Goal: Information Seeking & Learning: Learn about a topic

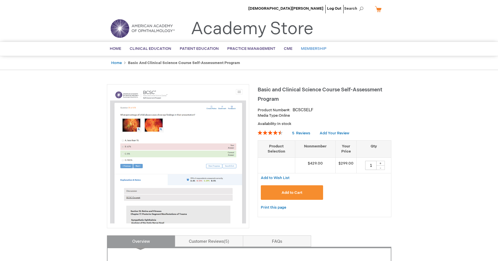
click at [305, 50] on span "Membership" at bounding box center [314, 48] width 26 height 5
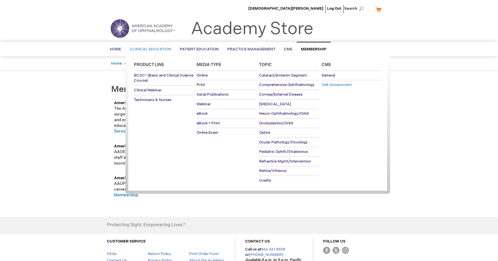
click at [334, 83] on span "Self-Assessment" at bounding box center [336, 84] width 30 height 5
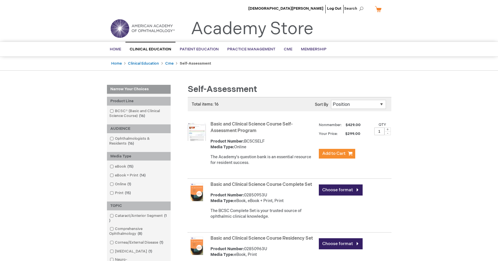
scroll to position [28, 0]
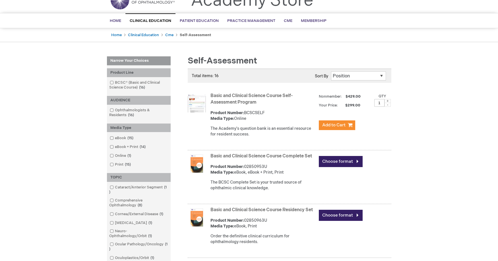
click at [201, 105] on img at bounding box center [197, 103] width 18 height 18
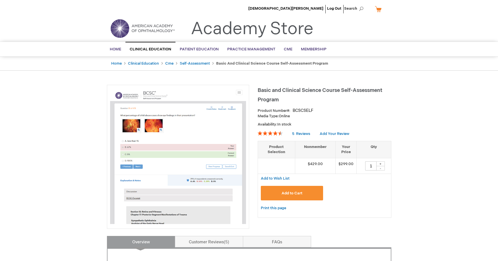
click at [148, 26] on img at bounding box center [142, 28] width 68 height 20
